Goal: Information Seeking & Learning: Learn about a topic

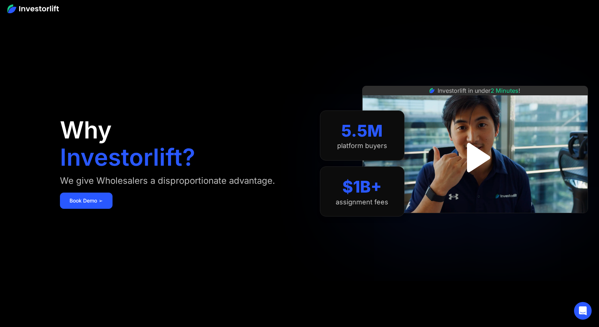
click at [472, 159] on img "open lightbox" at bounding box center [475, 157] width 53 height 53
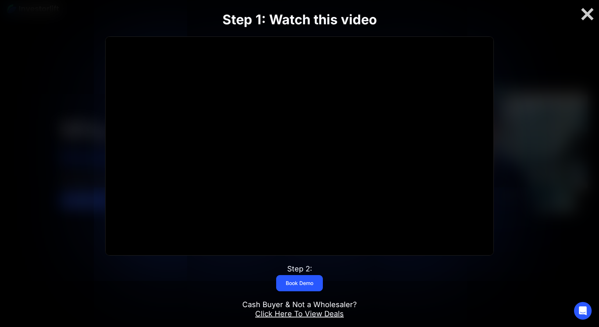
scroll to position [32, 0]
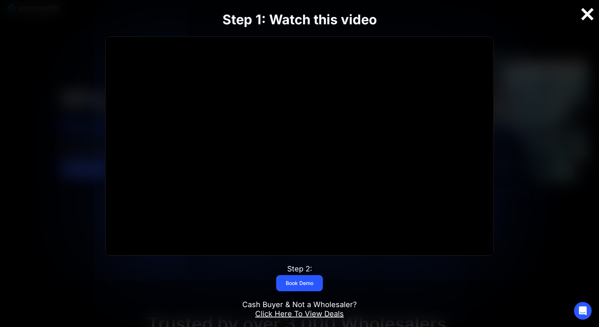
click at [589, 12] on div at bounding box center [588, 14] width 24 height 15
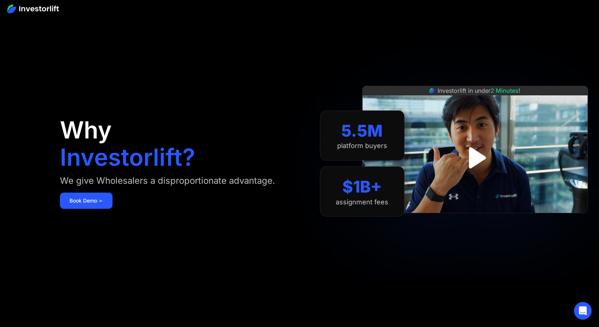
scroll to position [0, 0]
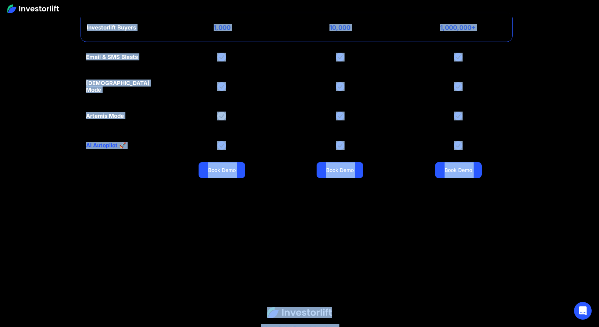
scroll to position [3249, 0]
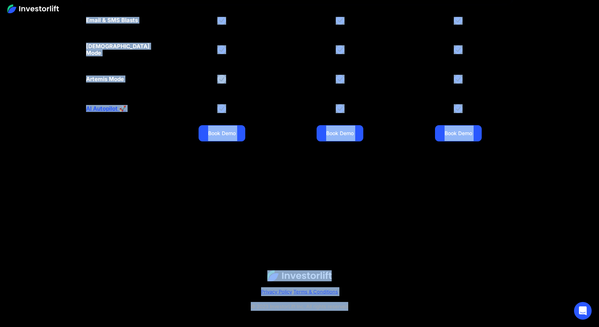
drag, startPoint x: 72, startPoint y: 89, endPoint x: 355, endPoint y: 358, distance: 390.9
copy body "Lor Ipsumdolorsi? Am cons Adipiscinge s doeiusmodtempori utlaboree. Dolo Magn ➢…"
